Goal: Task Accomplishment & Management: Complete application form

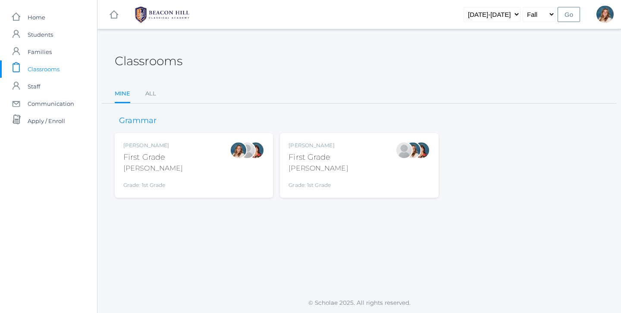
click at [175, 163] on div "[PERSON_NAME] First Grade [PERSON_NAME] Grade: 1st Grade 01LA" at bounding box center [193, 164] width 141 height 47
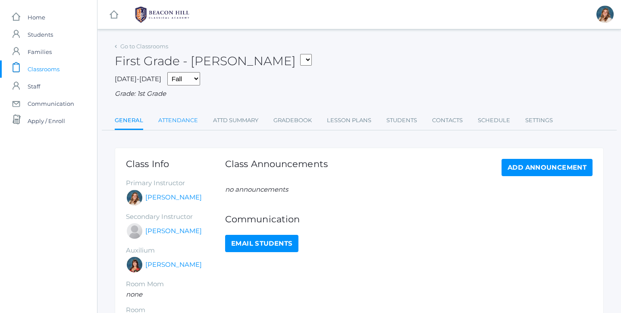
click at [182, 119] on link "Attendance" at bounding box center [178, 120] width 40 height 17
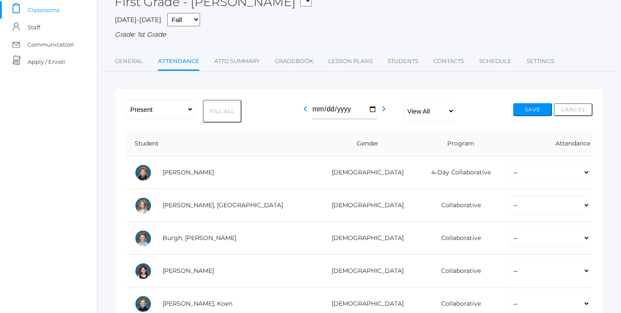
scroll to position [89, 0]
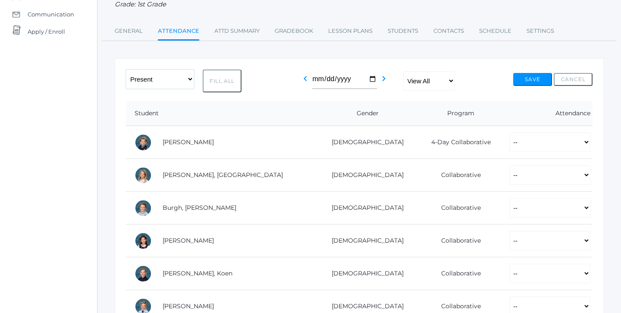
select select "PH"
click at [227, 82] on button "Fill All" at bounding box center [222, 80] width 39 height 23
select select "PH"
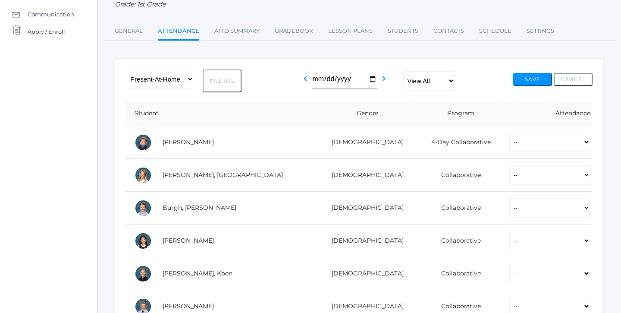
select select "PH"
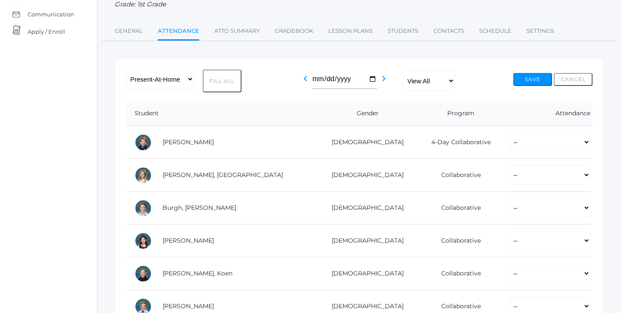
select select "PH"
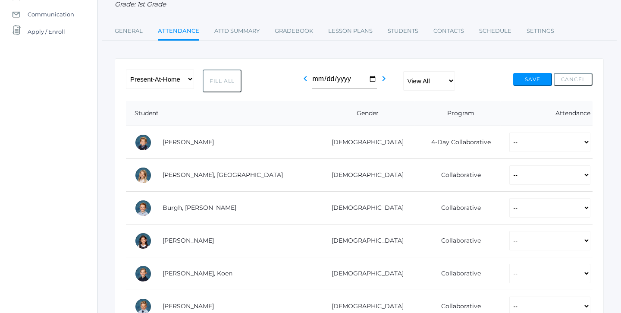
select select "PH"
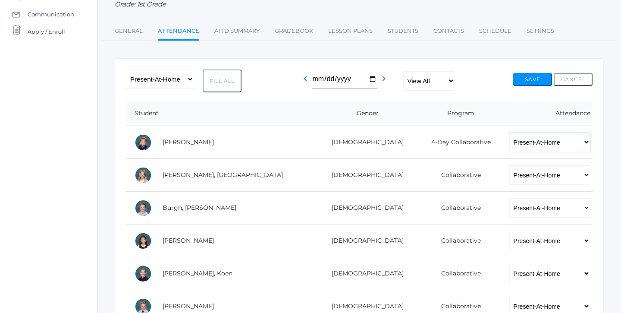
select select "P"
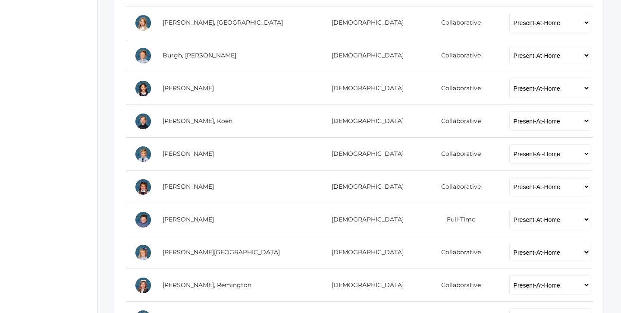
scroll to position [243, 0]
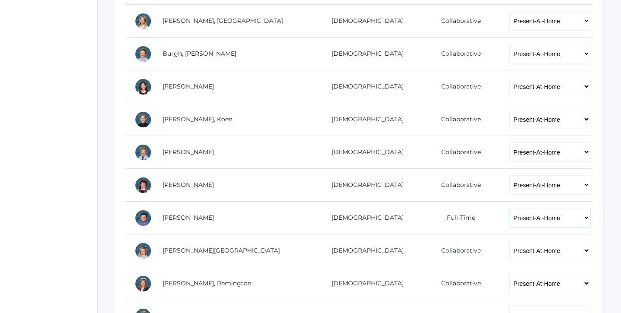
select select "AU"
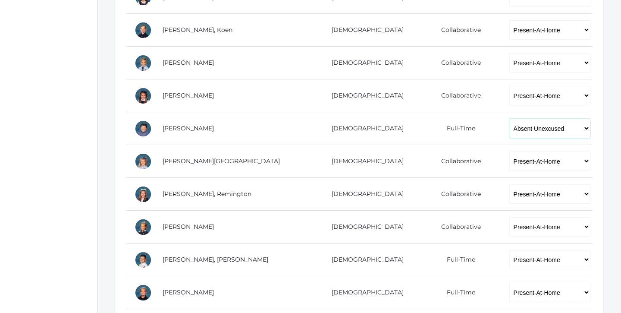
scroll to position [335, 0]
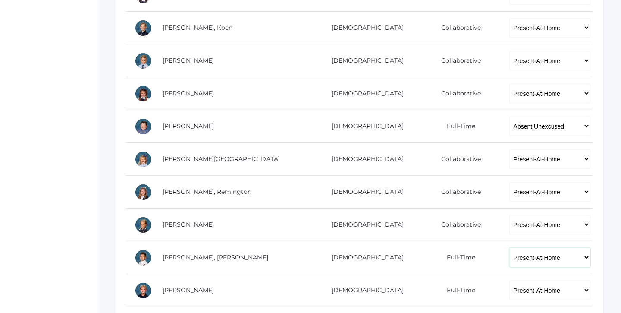
select select "P"
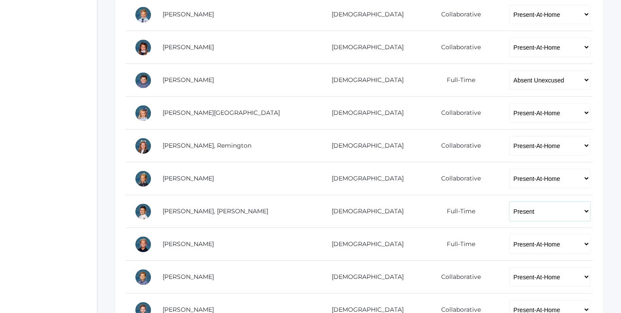
scroll to position [381, 0]
select select "P"
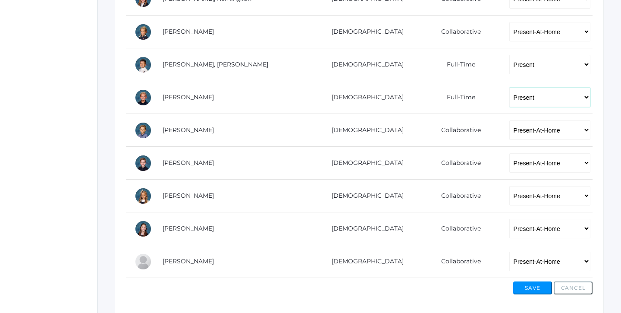
scroll to position [528, 0]
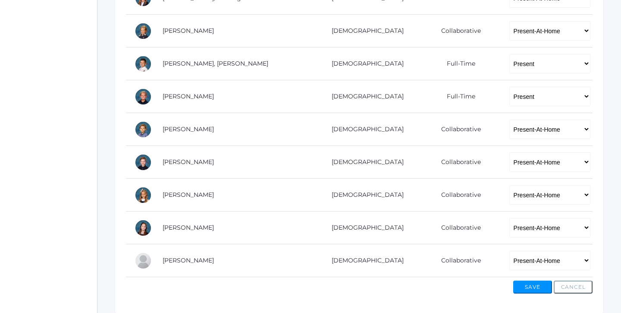
click at [527, 288] on button "Save" at bounding box center [532, 286] width 39 height 13
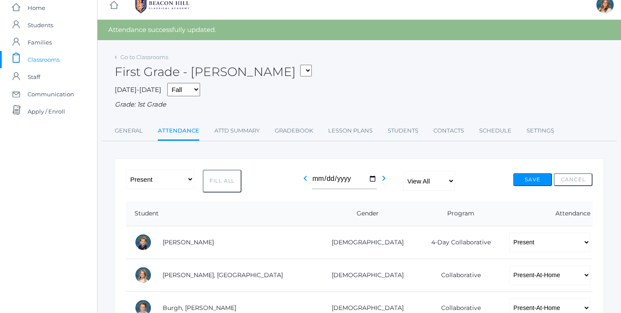
scroll to position [12, 0]
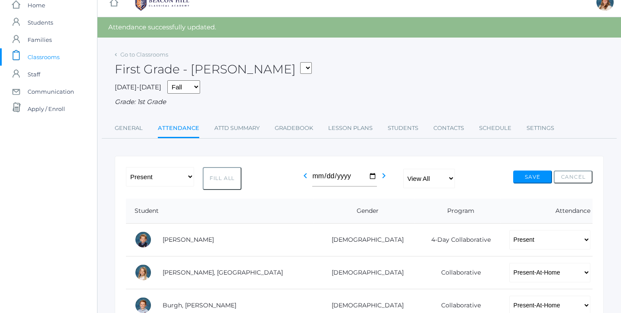
click at [35, 56] on span "Classrooms" at bounding box center [44, 56] width 32 height 17
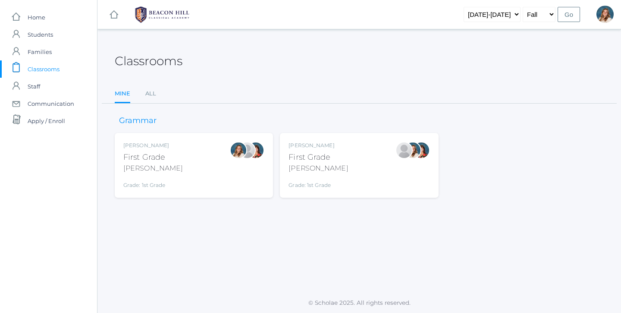
click at [340, 162] on div "Jaimie Watson First Grade Watson Grade: 1st Grade 01LA" at bounding box center [358, 164] width 141 height 47
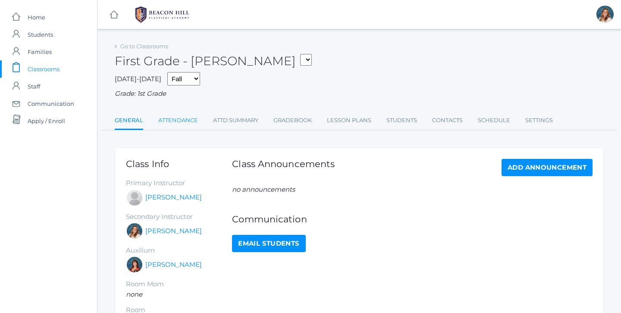
click at [181, 115] on link "Attendance" at bounding box center [178, 120] width 40 height 17
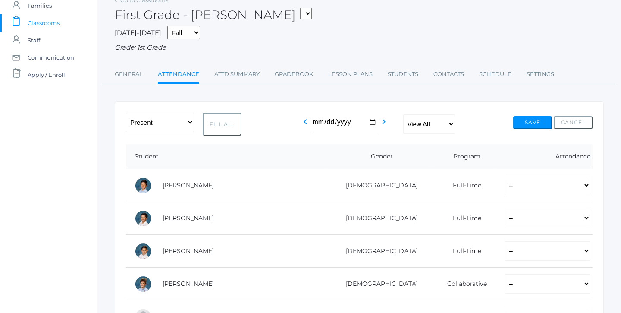
scroll to position [49, 0]
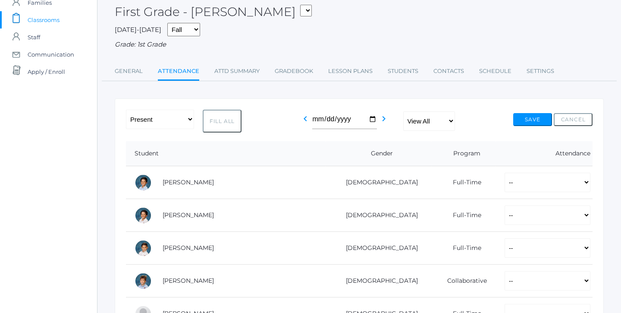
click at [222, 119] on button "Fill All" at bounding box center [222, 121] width 39 height 23
select select "P"
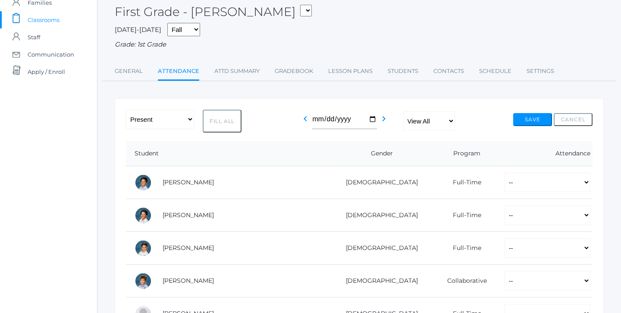
select select "P"
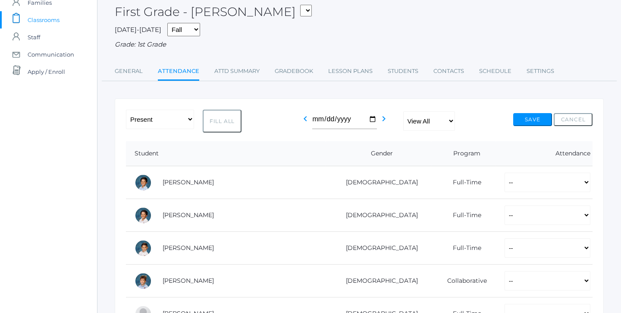
select select "P"
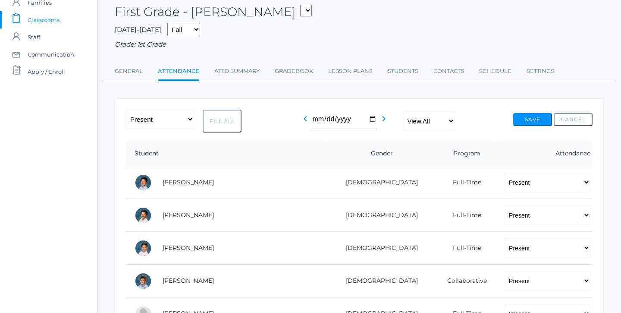
select select "P"
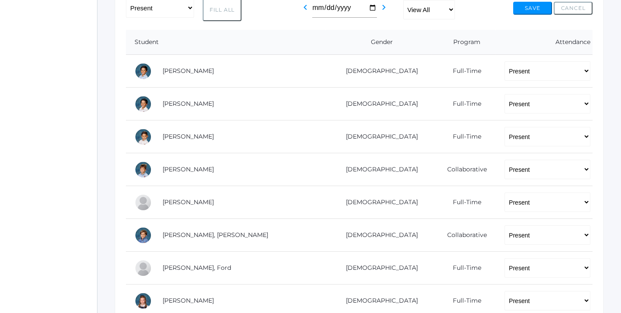
scroll to position [167, 0]
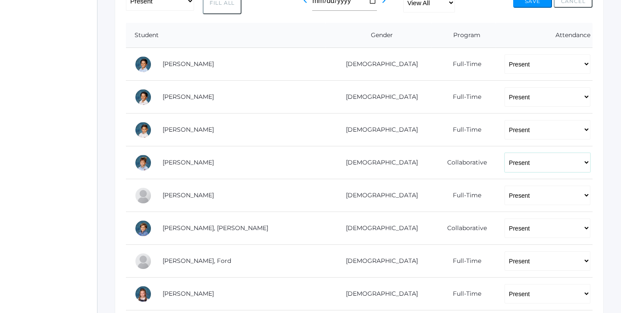
select select "PH"
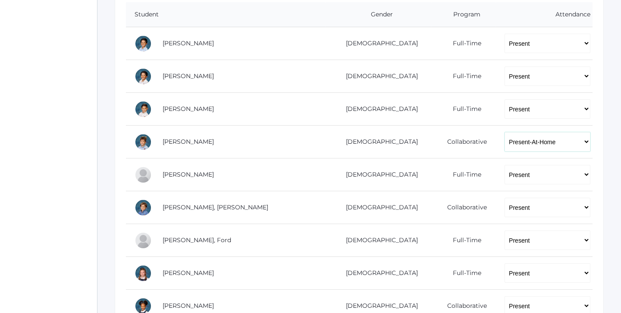
scroll to position [199, 0]
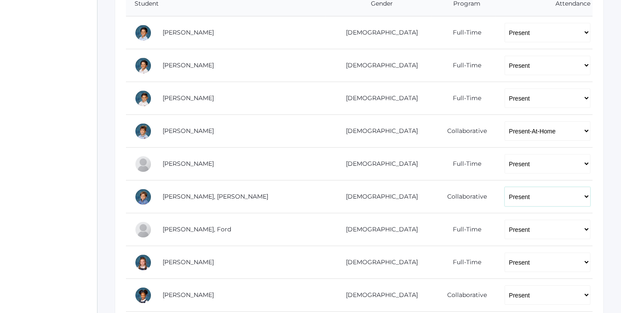
select select "PH"
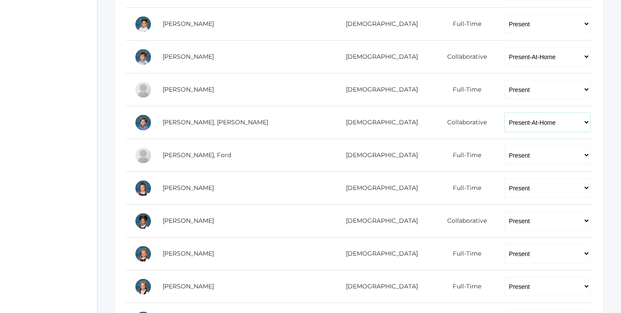
scroll to position [274, 0]
select select "PH"
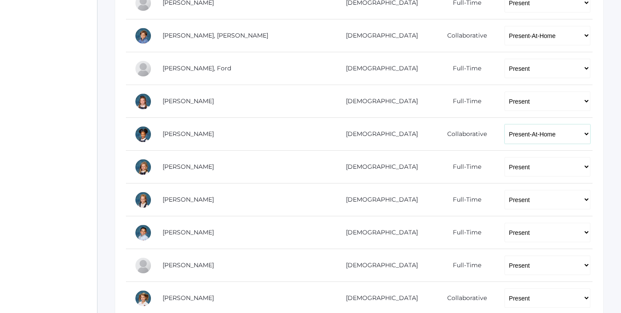
scroll to position [360, 0]
select select
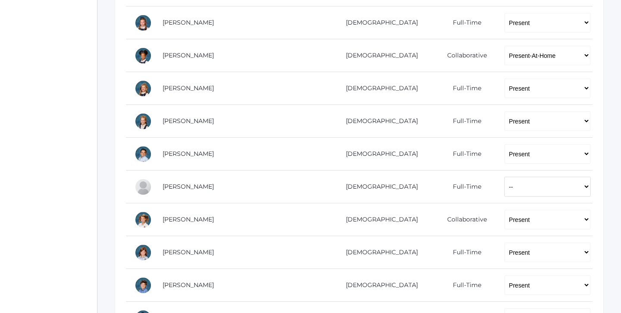
scroll to position [439, 0]
select select "PH"
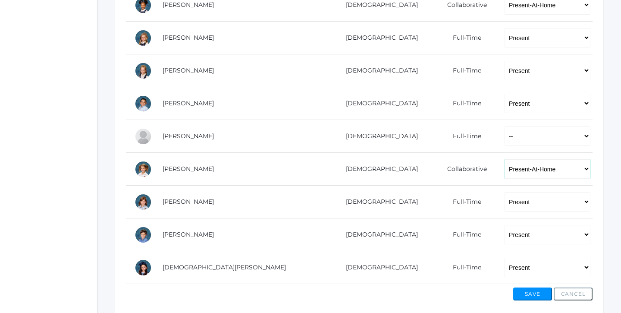
scroll to position [492, 0]
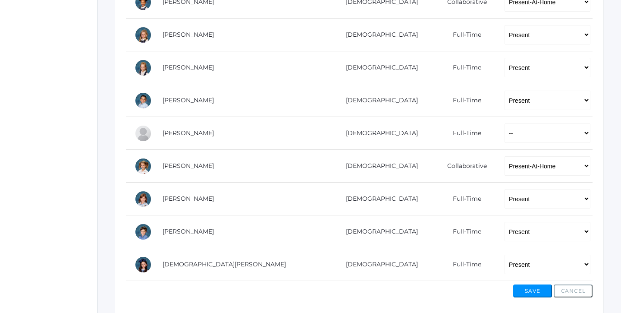
click at [532, 290] on button "Save" at bounding box center [532, 290] width 39 height 13
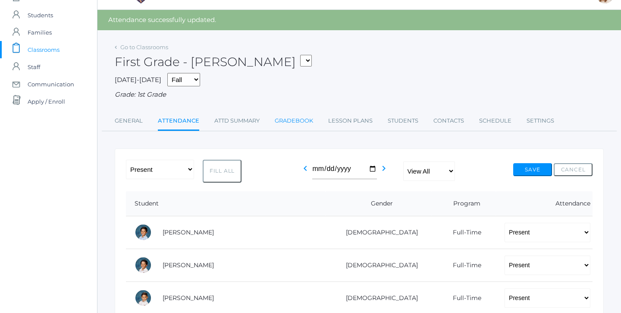
scroll to position [24, 0]
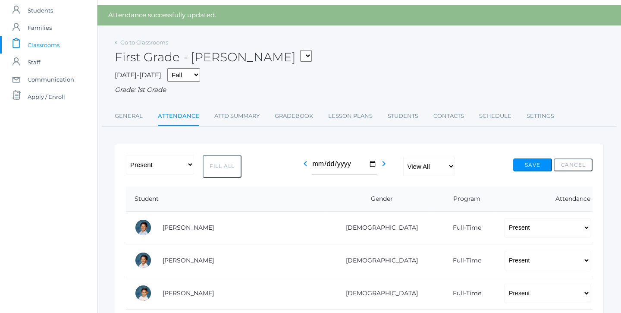
click at [24, 43] on link "icons/clipboard/plain Created with Sketch. Classrooms" at bounding box center [48, 44] width 97 height 17
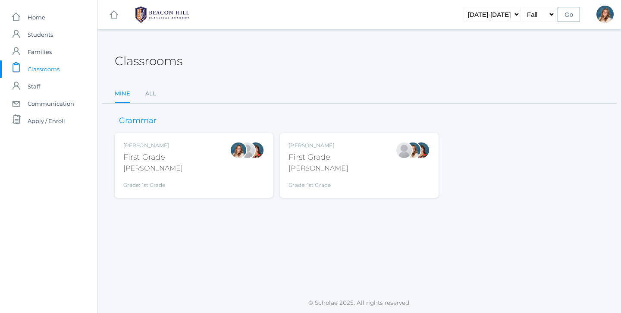
click at [245, 164] on div at bounding box center [238, 164] width 17 height 47
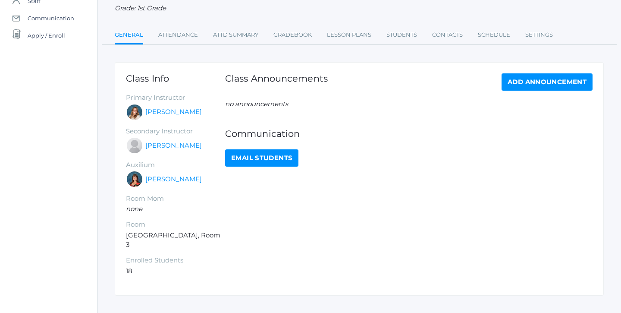
scroll to position [85, 0]
click at [168, 22] on div "Go to Classrooms First Grade - [PERSON_NAME] 01LA - First Grade [PERSON_NAME] 0…" at bounding box center [359, 1] width 489 height 90
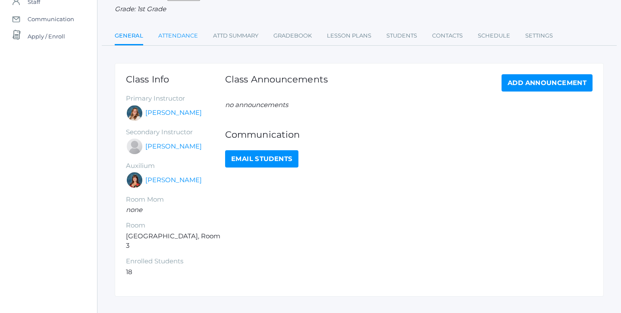
click at [174, 37] on link "Attendance" at bounding box center [178, 35] width 40 height 17
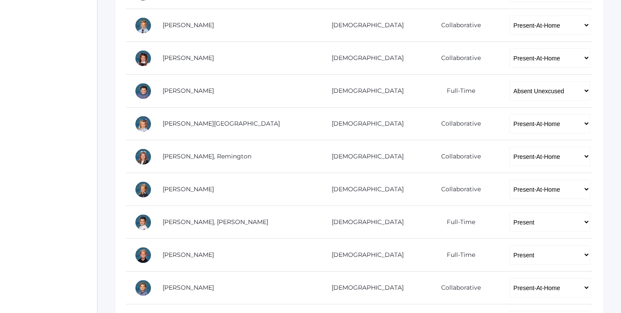
scroll to position [370, 0]
select select "AE"
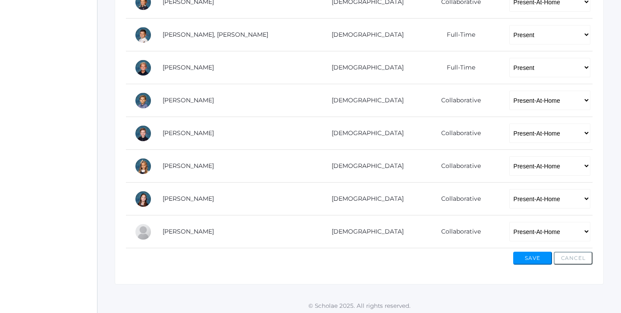
scroll to position [557, 0]
click at [519, 252] on button "Save" at bounding box center [532, 258] width 39 height 13
